Goal: Navigation & Orientation: Find specific page/section

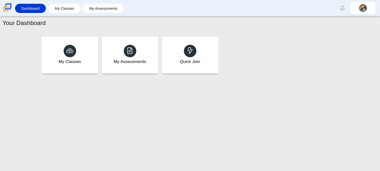
click at [87, 9] on link "My Assessments" at bounding box center [103, 8] width 36 height 9
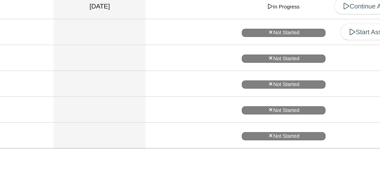
scroll to position [200, 0]
